Goal: Information Seeking & Learning: Find specific fact

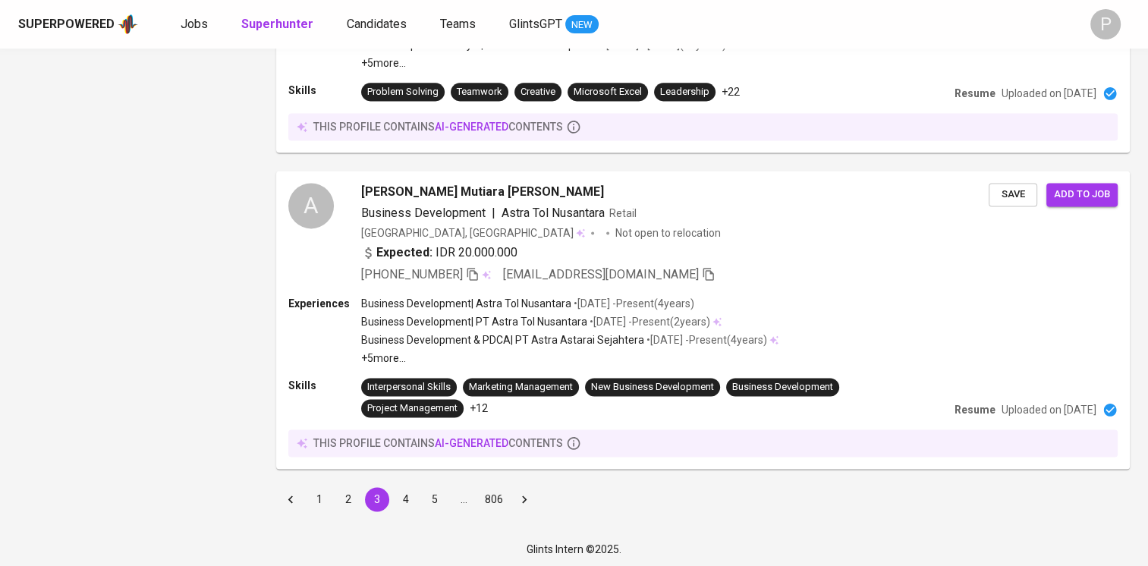
scroll to position [10, 0]
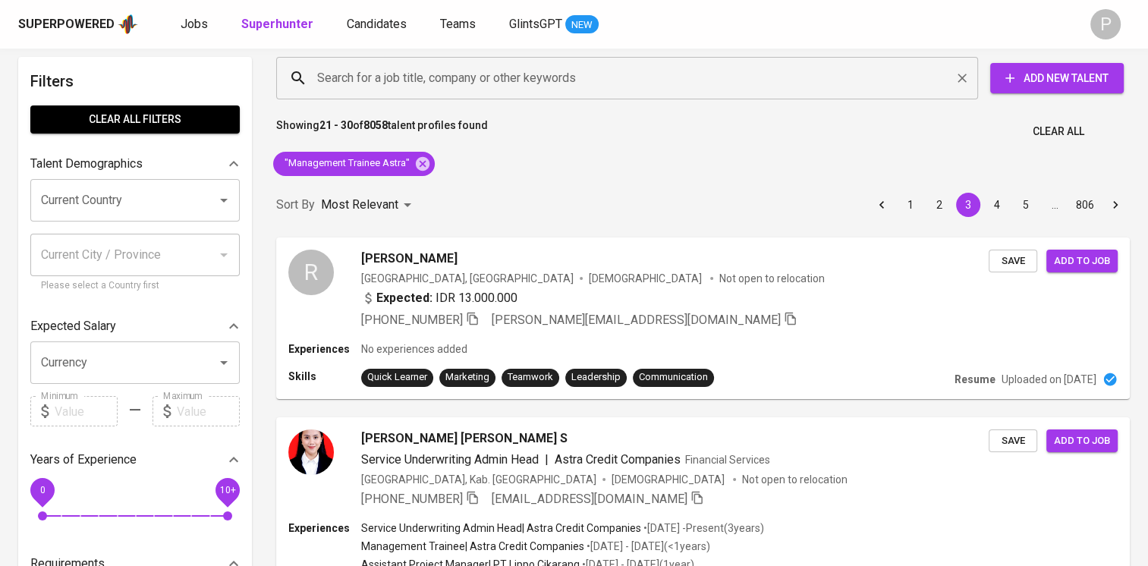
click at [435, 94] on div "Search for a job title, company or other keywords" at bounding box center [627, 78] width 702 height 42
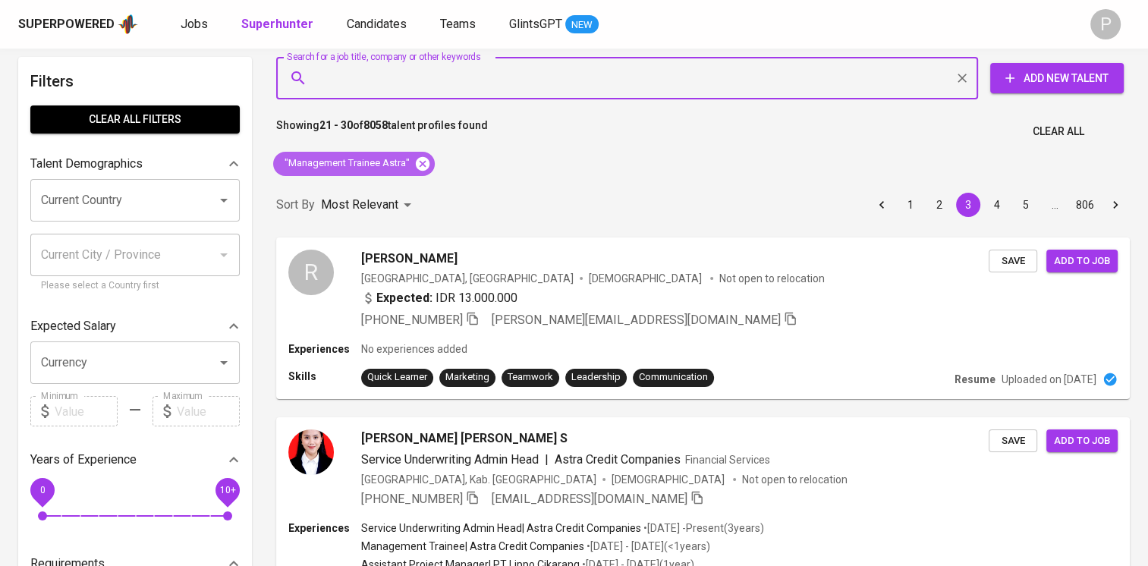
click at [421, 165] on icon at bounding box center [422, 163] width 17 height 17
click at [414, 77] on input "Search for a job title, company or other keywords" at bounding box center [630, 78] width 635 height 29
click at [413, 80] on input "Search for a job title, company or other keywords" at bounding box center [630, 78] width 635 height 29
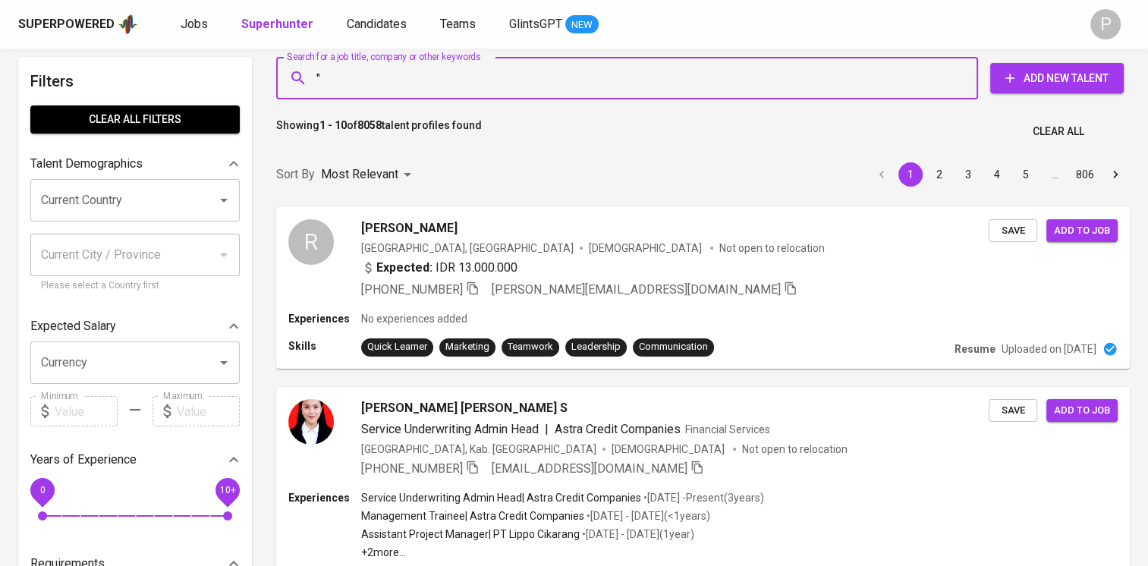
paste input "[PERSON_NAME]"
type input ""[PERSON_NAME]""
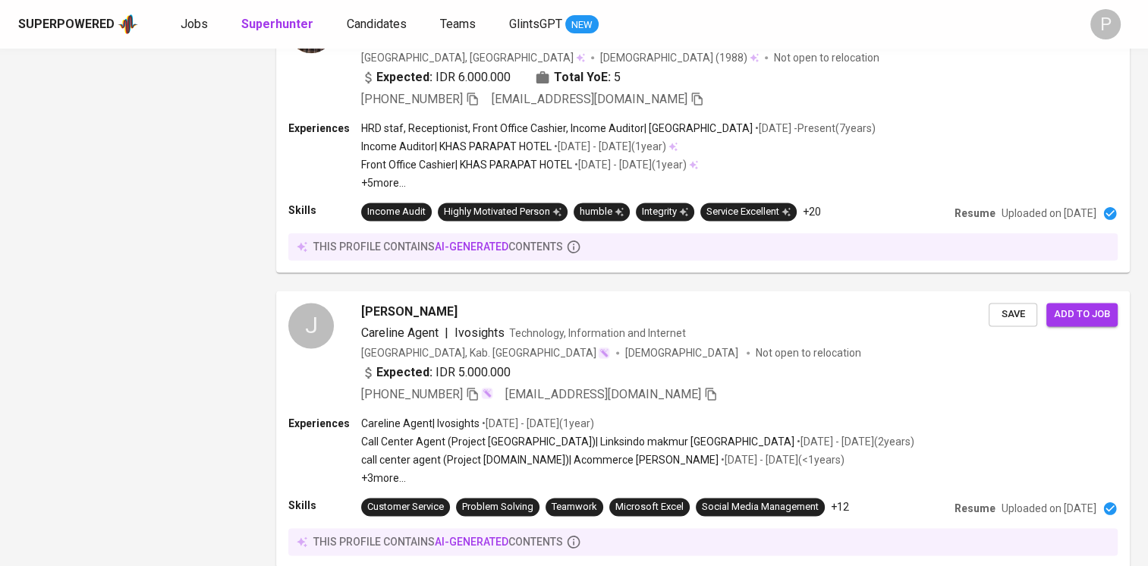
scroll to position [2171, 0]
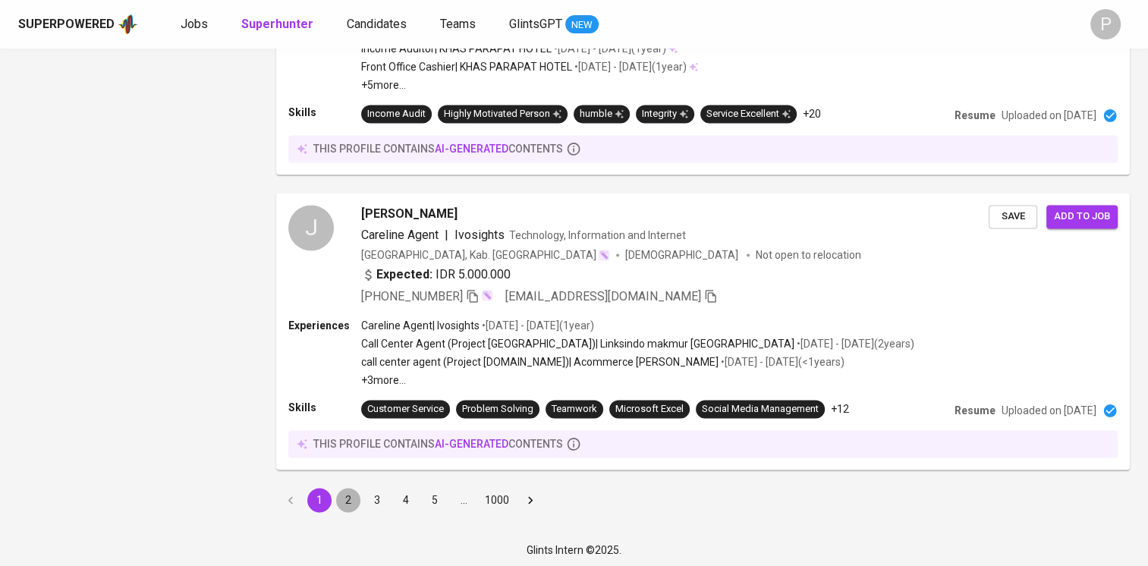
click at [351, 498] on button "2" at bounding box center [348, 500] width 24 height 24
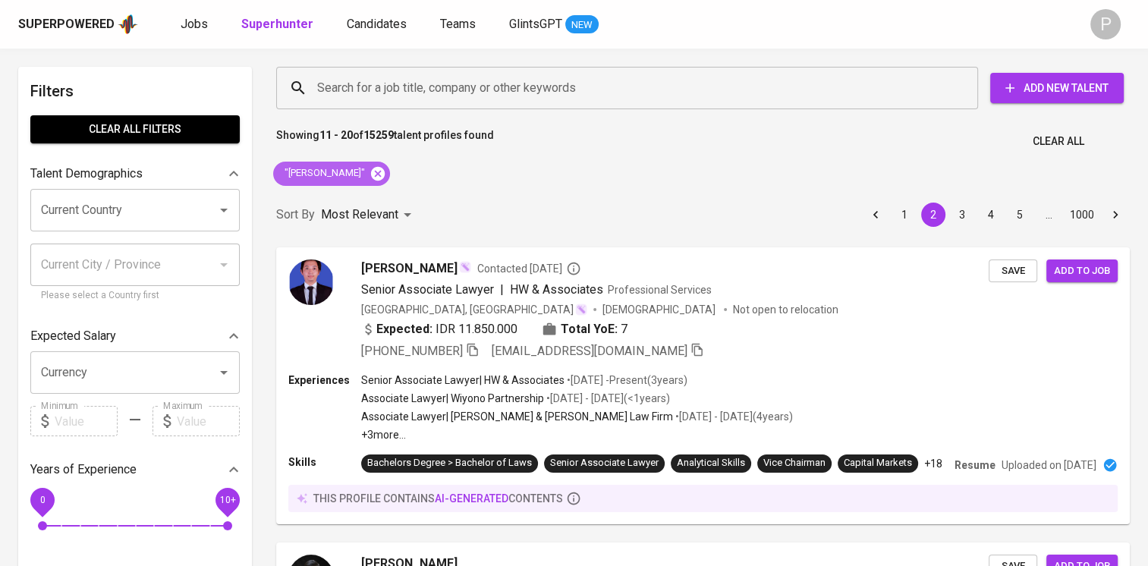
click at [386, 174] on icon at bounding box center [377, 173] width 17 height 17
click at [444, 88] on input "Search for a job title, company or other keywords" at bounding box center [630, 88] width 635 height 29
click at [494, 80] on input "Search for a job title, company or other keywords" at bounding box center [630, 88] width 635 height 29
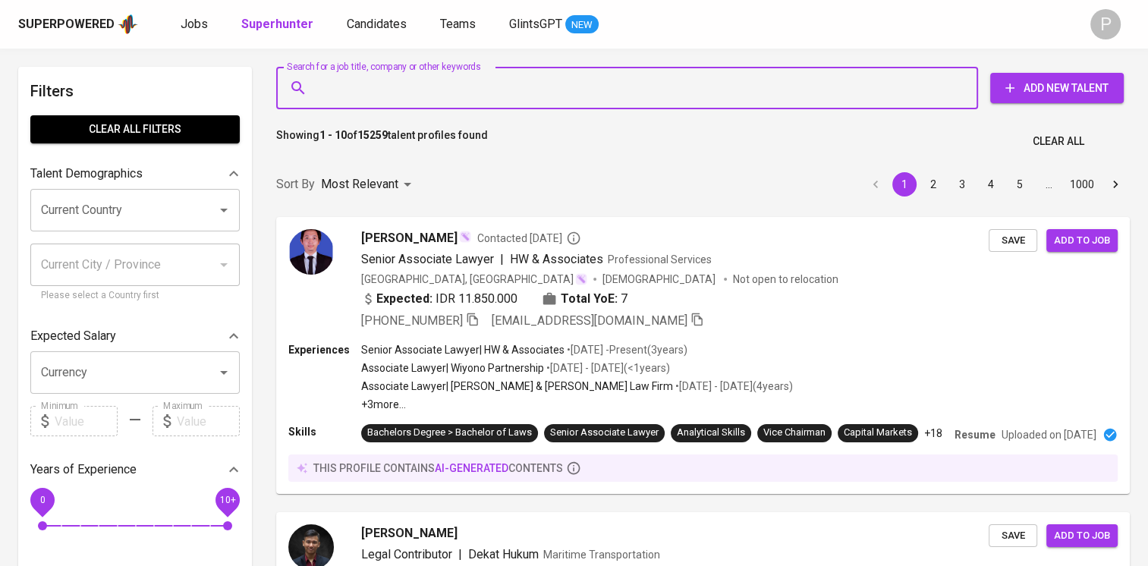
click at [474, 88] on input "Search for a job title, company or other keywords" at bounding box center [630, 88] width 635 height 29
paste input "Visca Ramarusad"
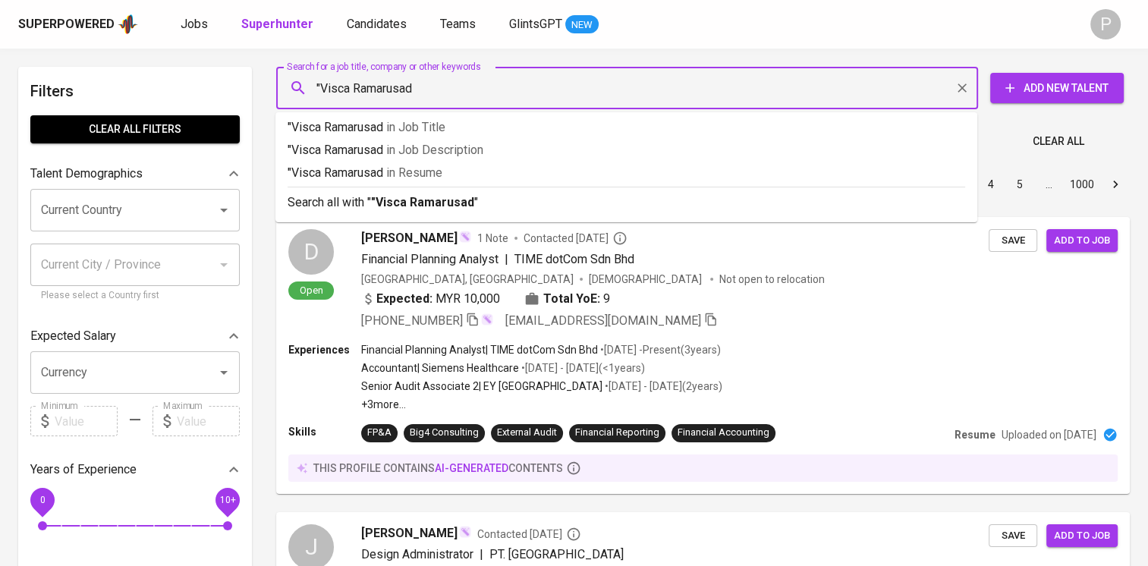
type input ""Visca Ramarusad""
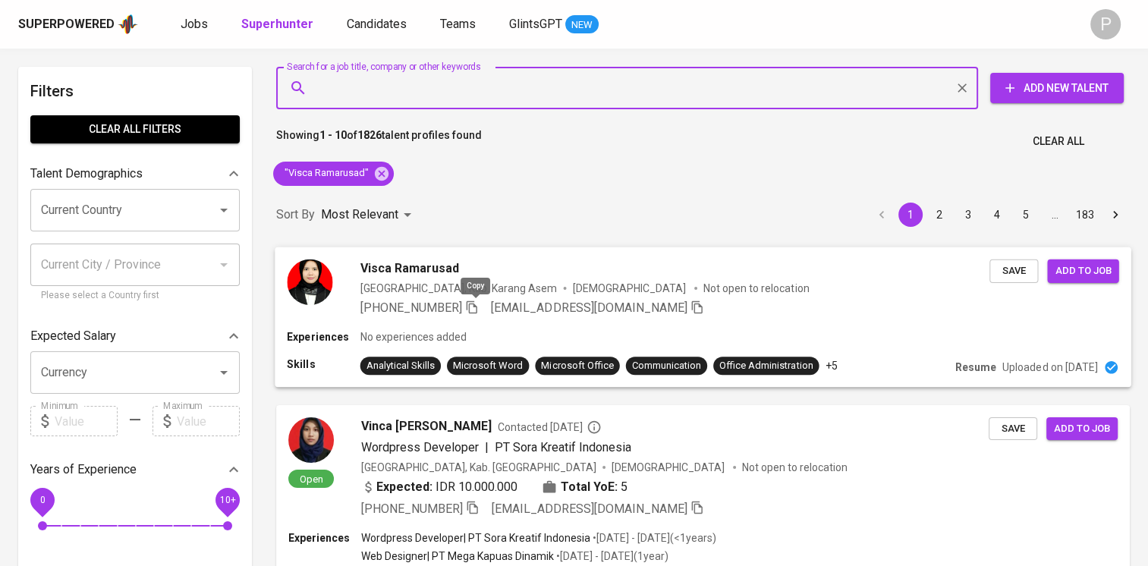
click at [479, 306] on icon "button" at bounding box center [472, 307] width 14 height 14
